Goal: Information Seeking & Learning: Check status

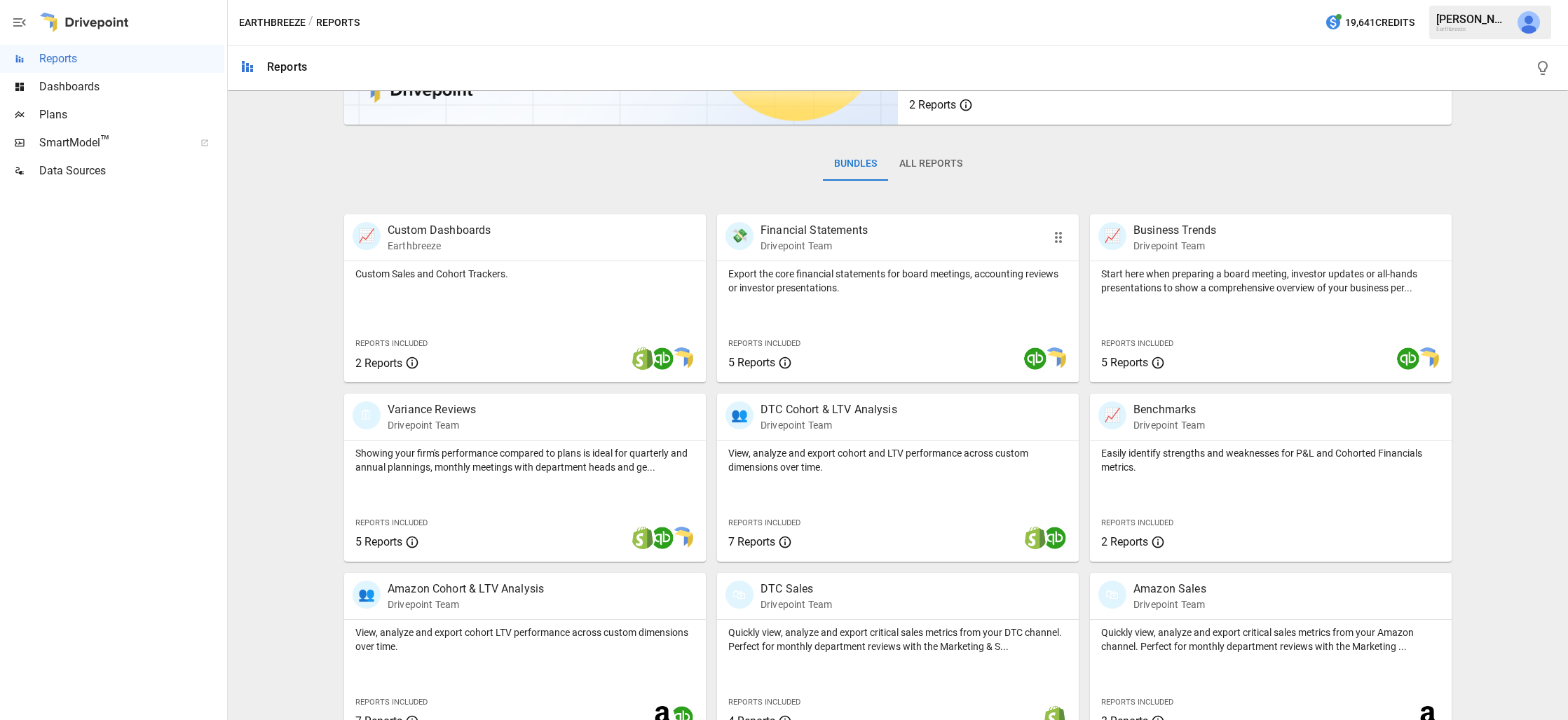
scroll to position [186, 0]
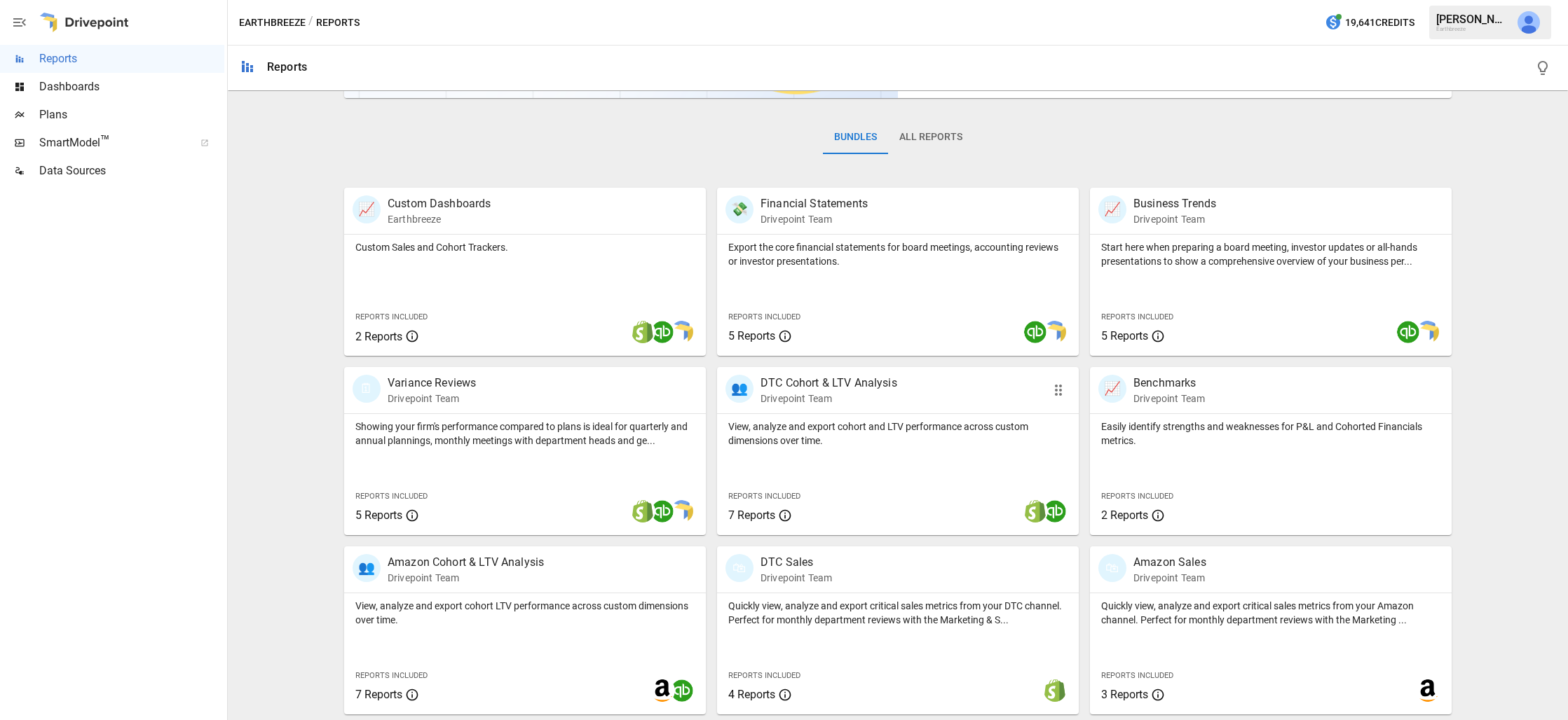
click at [835, 454] on div "View, analyze and export cohort and LTV performance across custom dimensions ov…" at bounding box center [898, 474] width 362 height 121
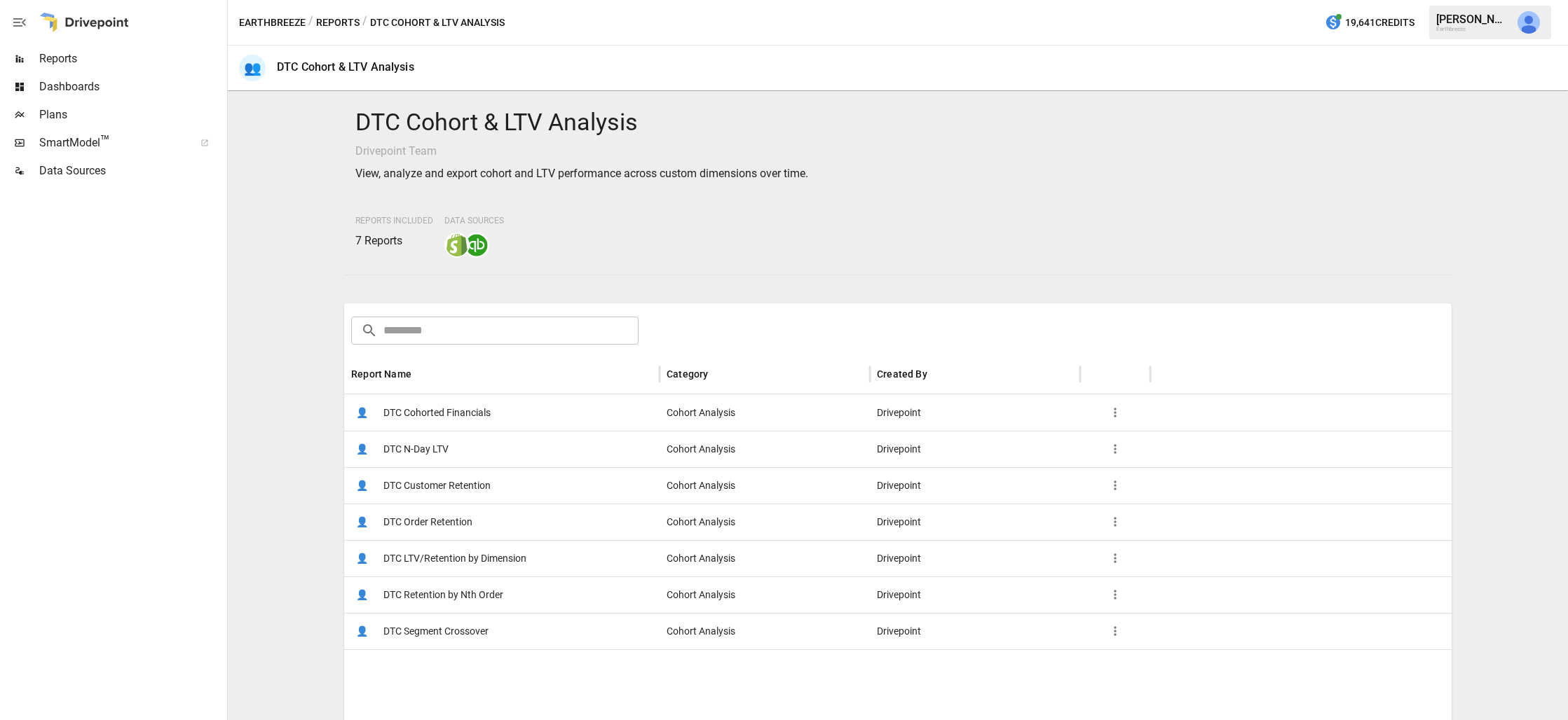
click at [469, 485] on span "DTC Customer Retention" at bounding box center [437, 486] width 108 height 36
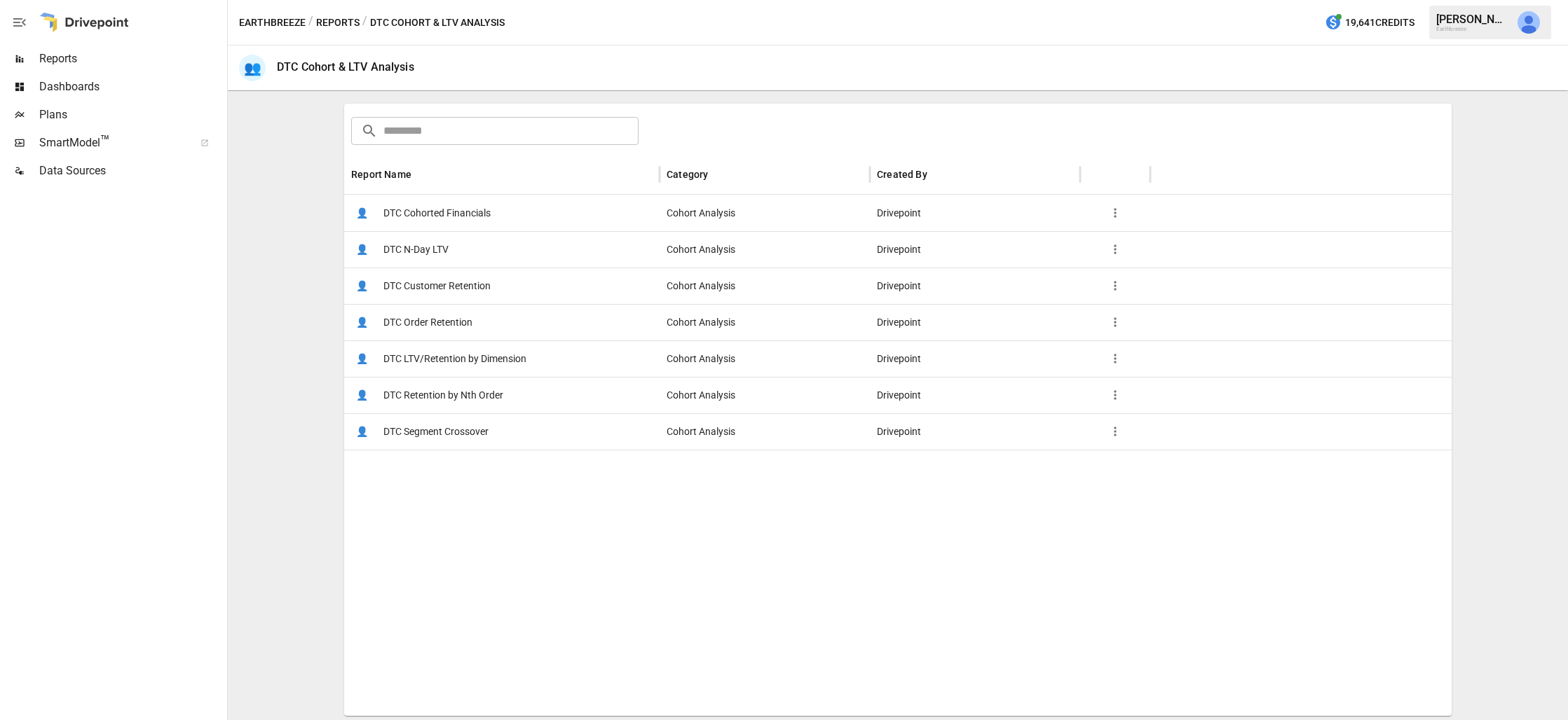
scroll to position [175, 0]
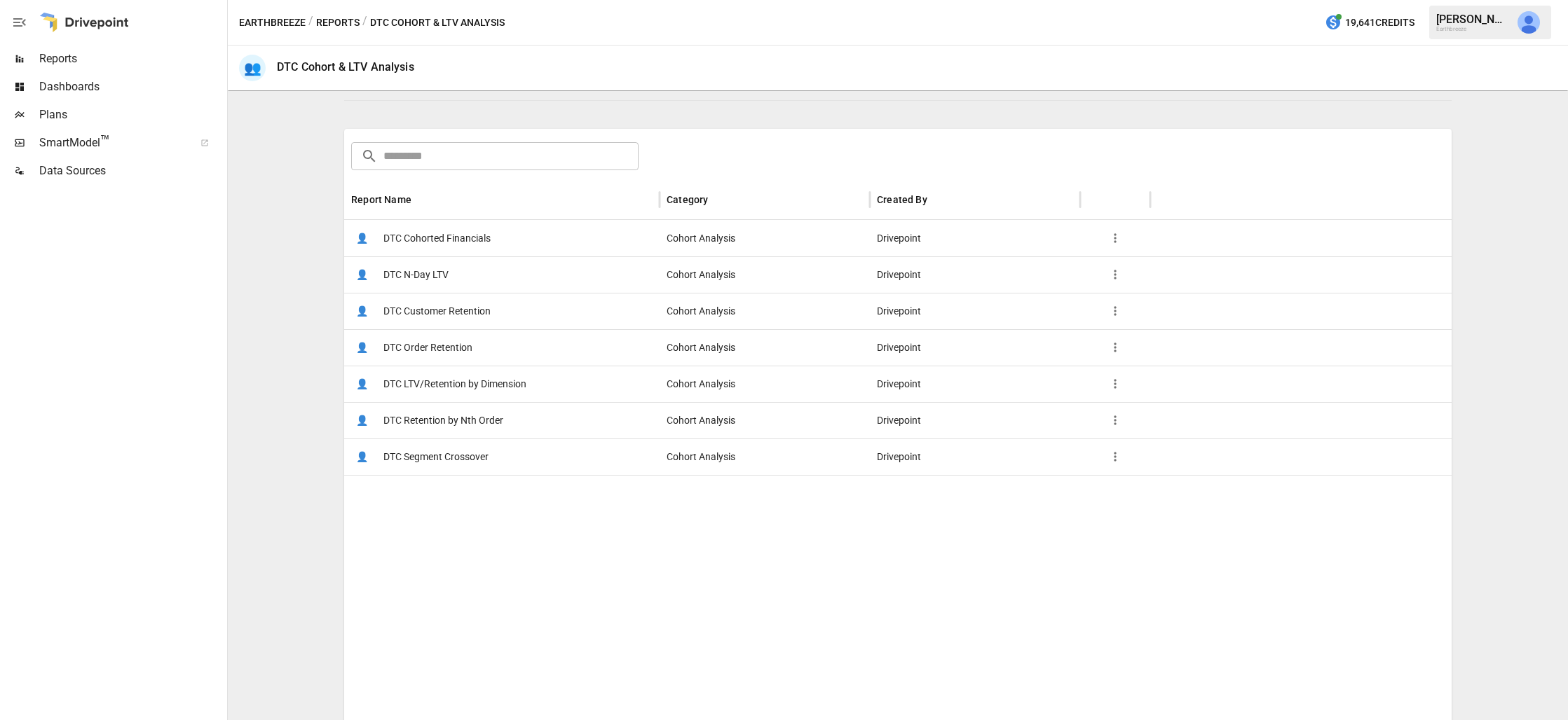
click at [87, 19] on div at bounding box center [84, 22] width 89 height 45
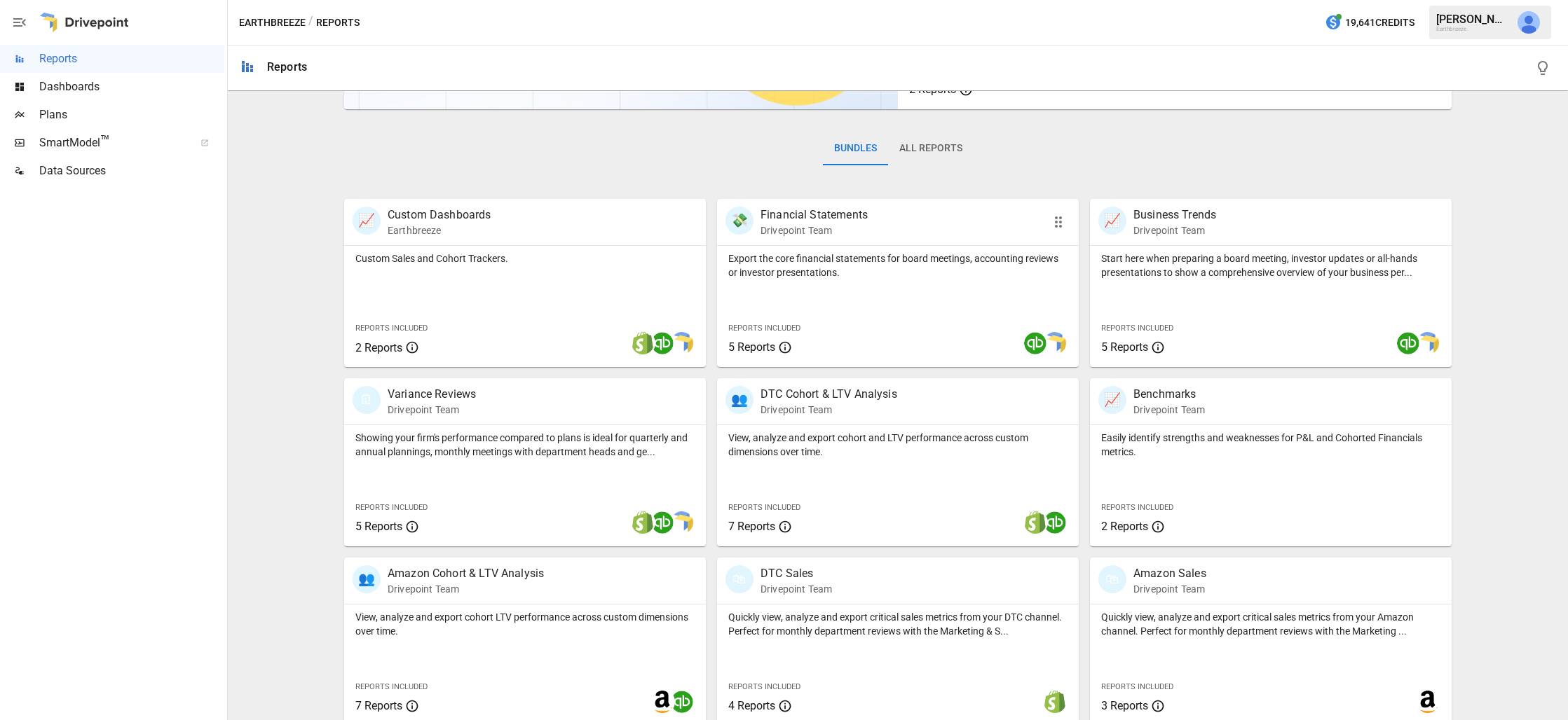
scroll to position [186, 0]
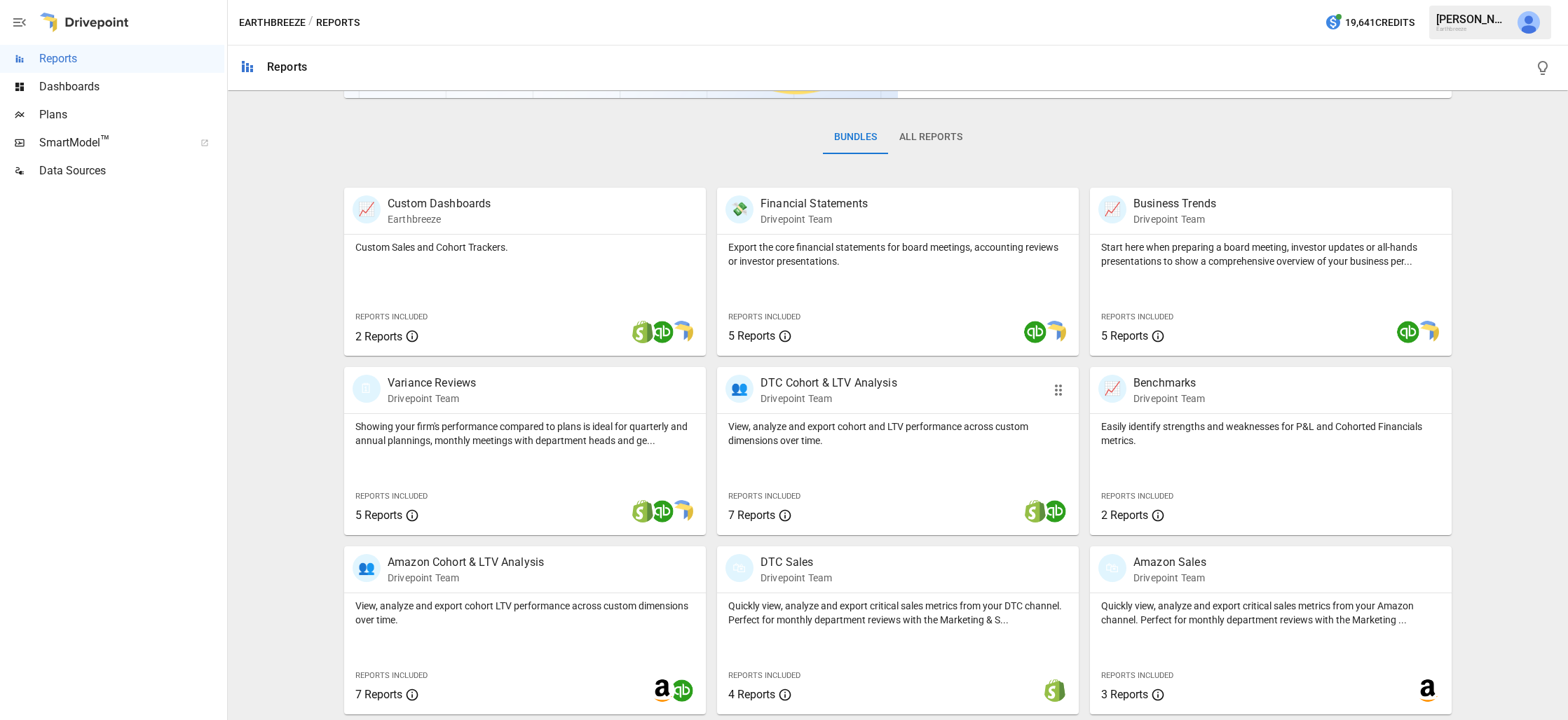
click at [816, 438] on p "View, analyze and export cohort and LTV performance across custom dimensions ov…" at bounding box center [897, 433] width 339 height 28
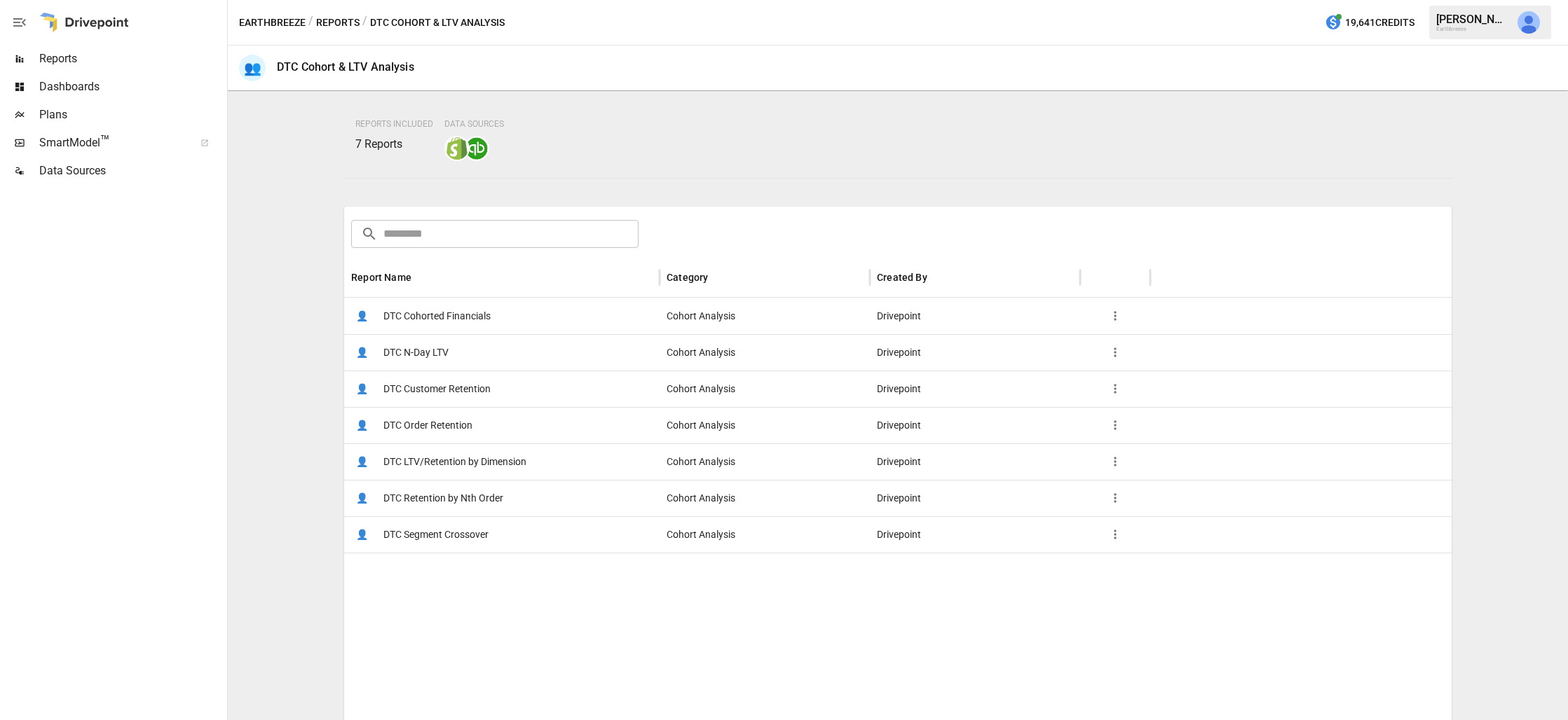
scroll to position [97, 0]
click at [461, 392] on span "DTC Customer Retention" at bounding box center [437, 388] width 108 height 36
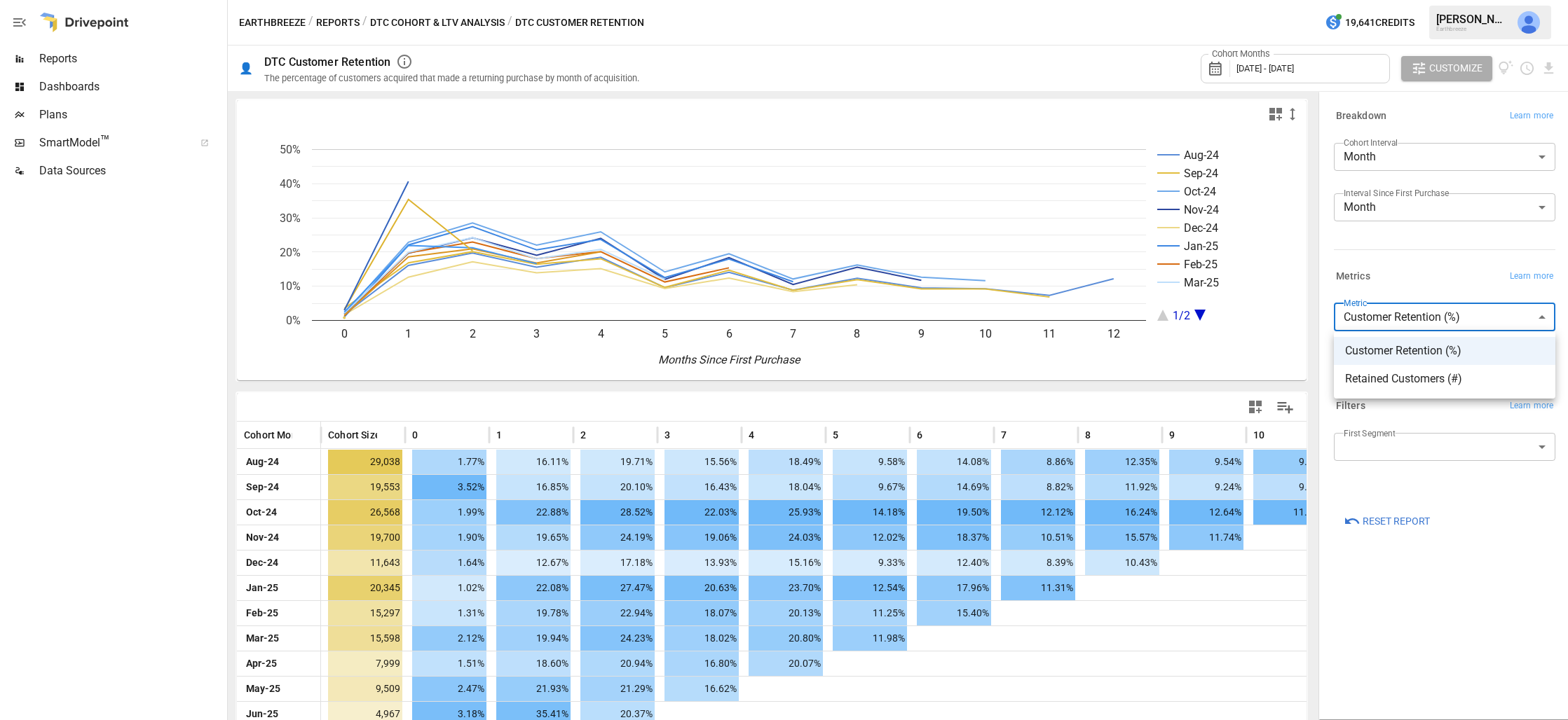
click at [1392, 0] on body "Reports Dashboards Plans SmartModel ™ Data Sources Earthbreeze / Reports / DTC …" at bounding box center [784, 0] width 1568 height 0
click at [1404, 281] on div at bounding box center [784, 360] width 1568 height 720
click at [1406, 0] on body "Reports Dashboards Plans SmartModel ™ Data Sources Earthbreeze / Reports / DTC …" at bounding box center [784, 0] width 1568 height 0
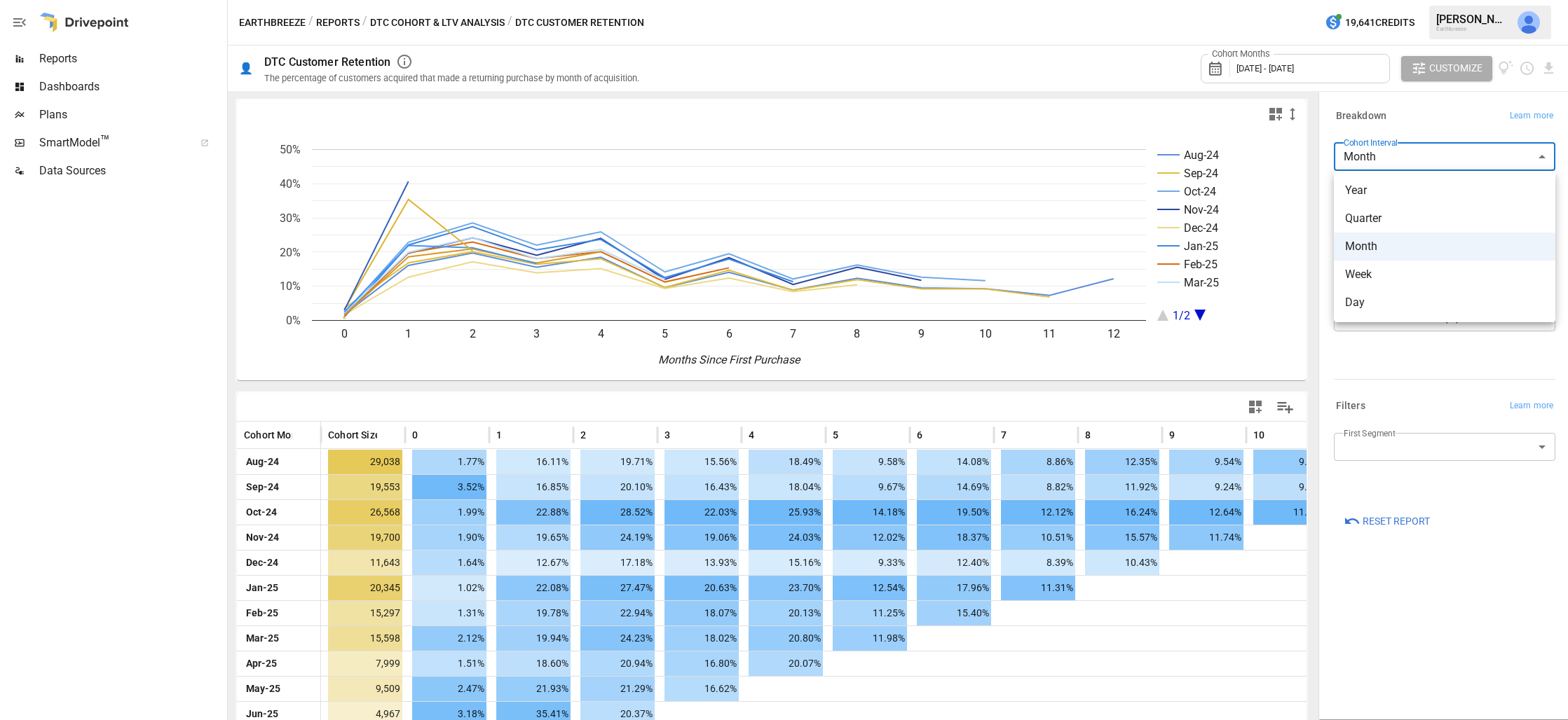
click at [1384, 359] on div at bounding box center [784, 360] width 1568 height 720
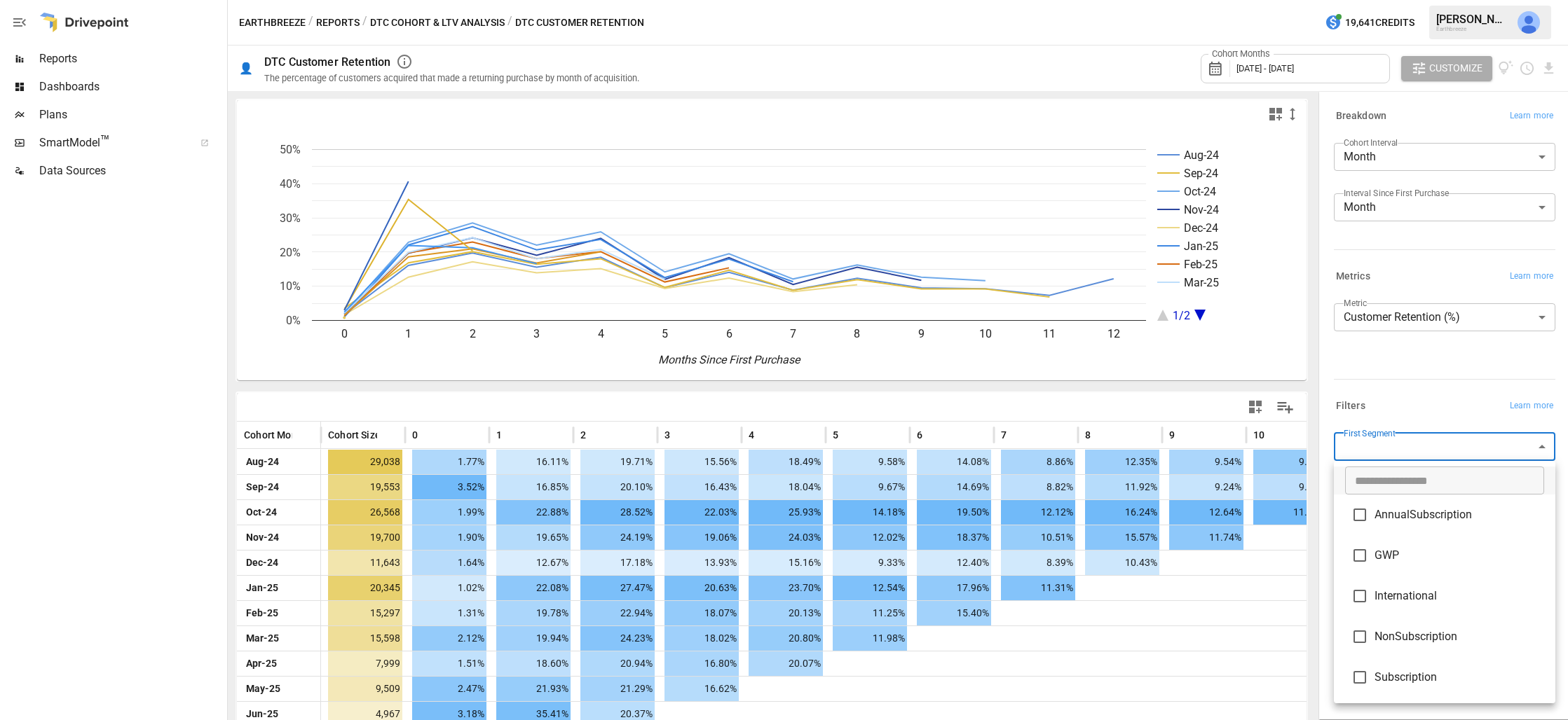
click at [1439, 0] on body "Reports Dashboards Plans SmartModel ™ Data Sources Earthbreeze / Reports / DTC …" at bounding box center [784, 0] width 1568 height 0
type input "***"
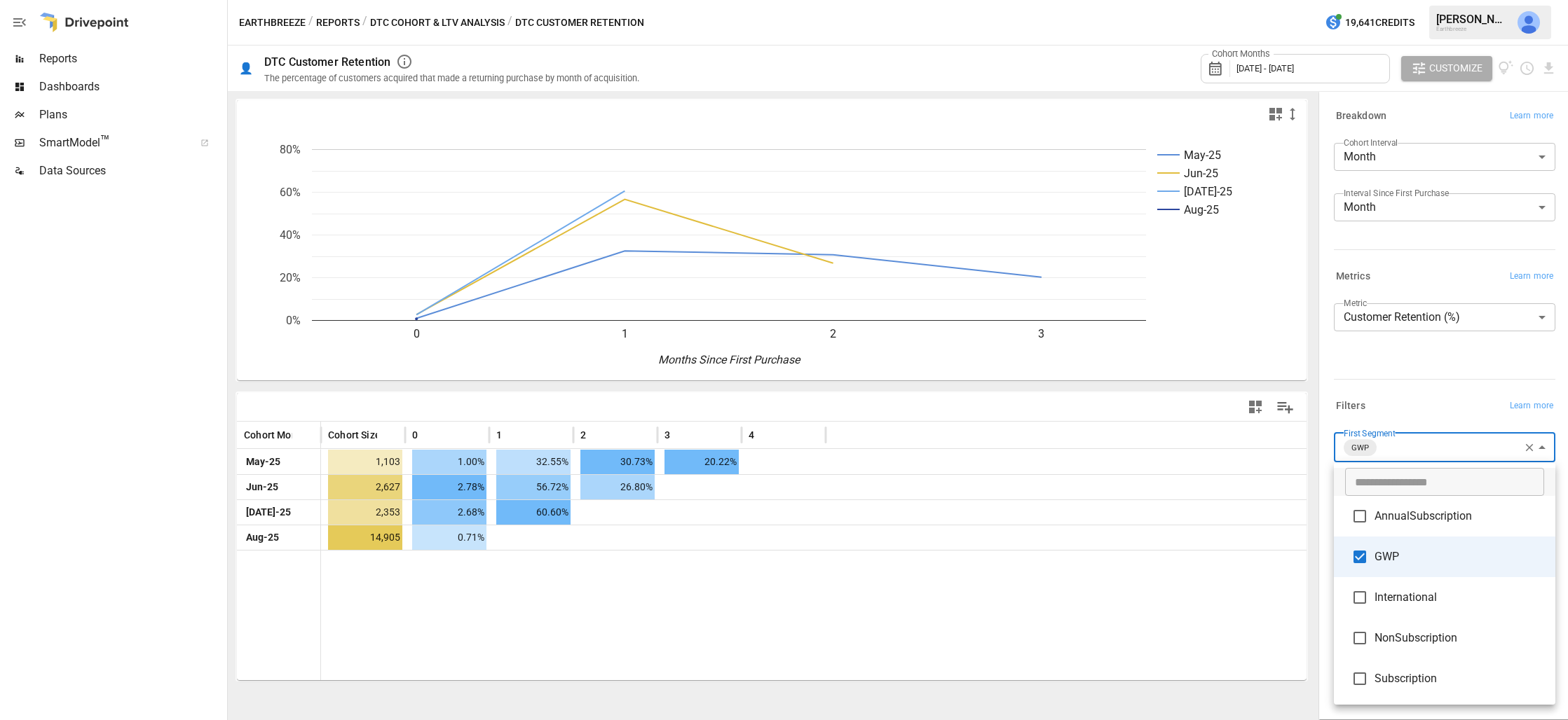
click at [452, 627] on div at bounding box center [784, 360] width 1568 height 720
